Goal: Transaction & Acquisition: Obtain resource

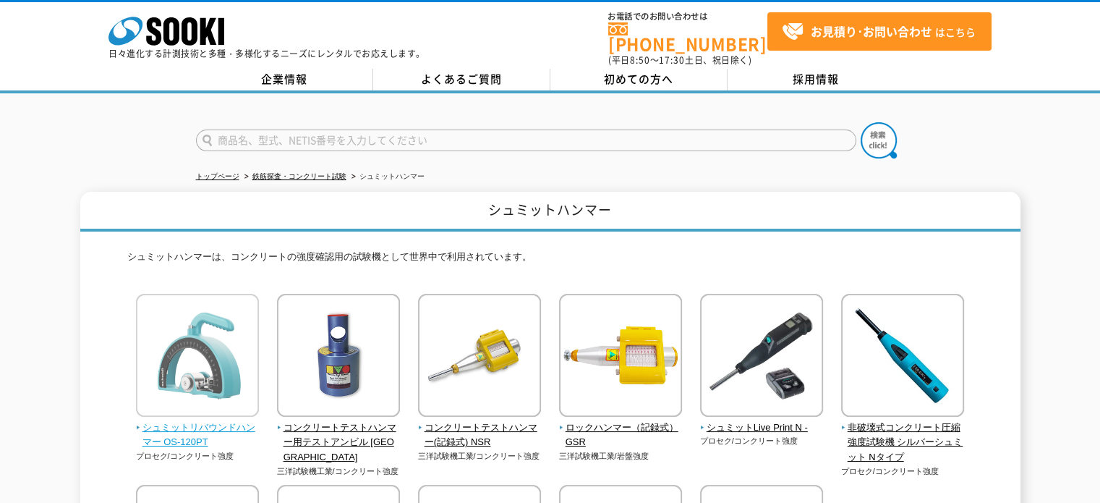
click at [217, 333] on img at bounding box center [197, 357] width 123 height 127
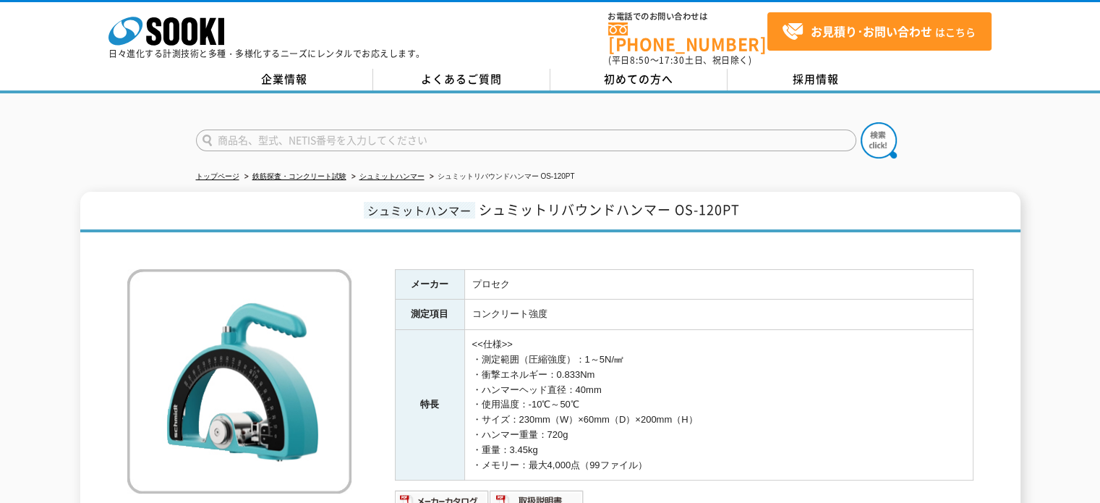
scroll to position [145, 0]
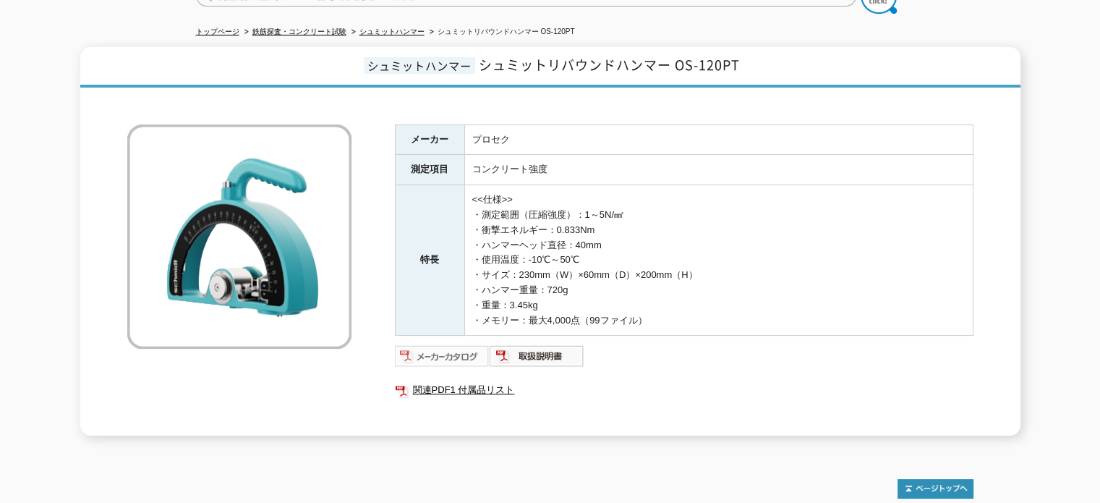
click at [436, 344] on img at bounding box center [442, 355] width 95 height 23
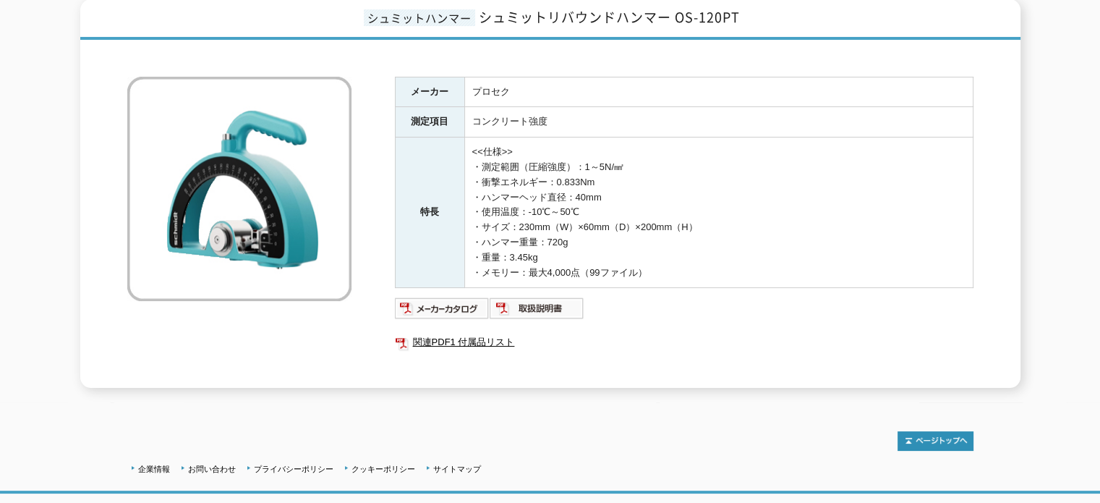
scroll to position [48, 0]
